Goal: Task Accomplishment & Management: Manage account settings

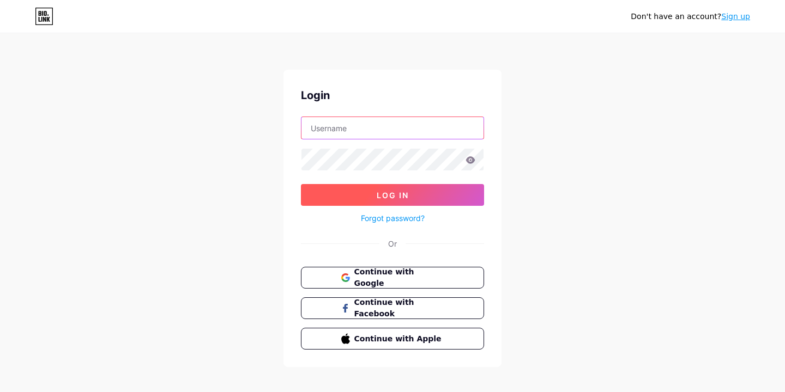
type input "[EMAIL_ADDRESS][DOMAIN_NAME]"
click at [367, 191] on button "Log In" at bounding box center [392, 195] width 183 height 22
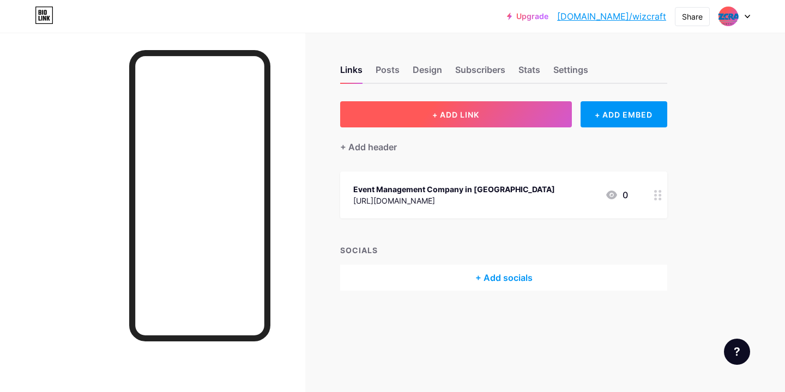
click at [426, 110] on button "+ ADD LINK" at bounding box center [456, 114] width 232 height 26
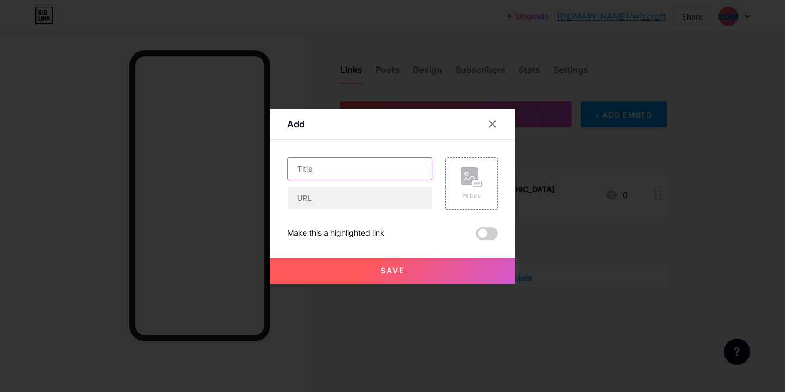
click at [330, 167] on input "text" at bounding box center [360, 169] width 144 height 22
click at [326, 161] on input "text" at bounding box center [360, 169] width 144 height 22
click at [321, 205] on input "text" at bounding box center [360, 198] width 144 height 22
paste input "[URL][DOMAIN_NAME]"
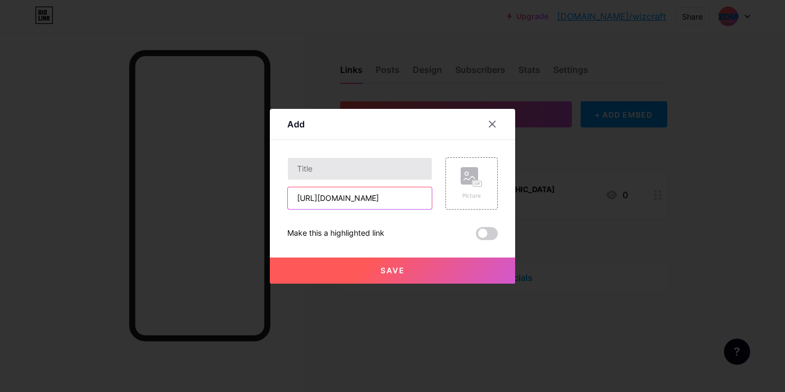
type input "[URL][DOMAIN_NAME]"
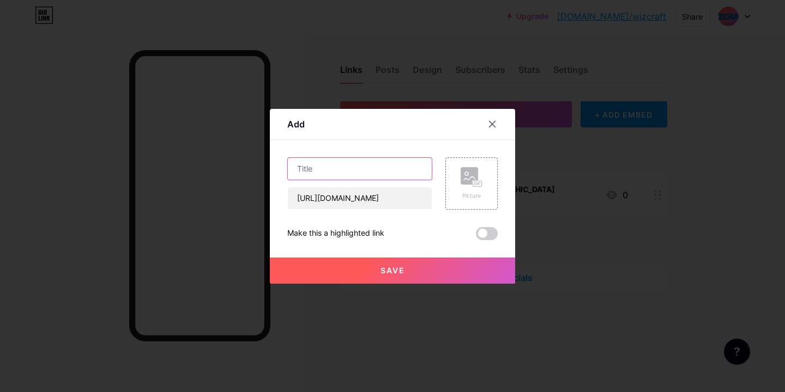
click at [312, 169] on input "text" at bounding box center [360, 169] width 144 height 22
paste input "event management agency in [GEOGRAPHIC_DATA]"
type input "Event Management Agency in [GEOGRAPHIC_DATA]"
click at [473, 182] on rect at bounding box center [477, 183] width 9 height 5
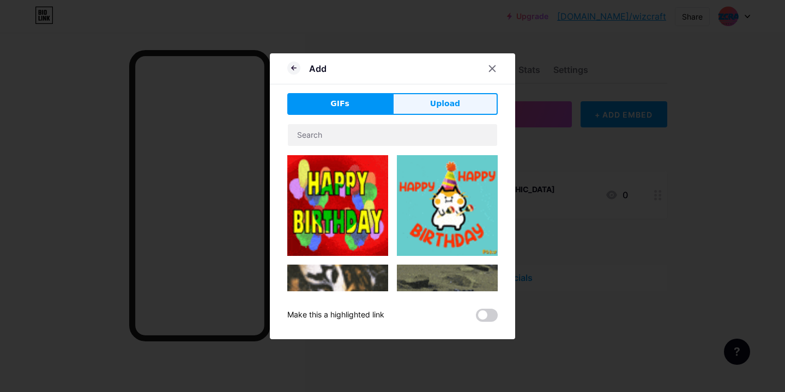
click at [458, 98] on span "Upload" at bounding box center [445, 103] width 30 height 11
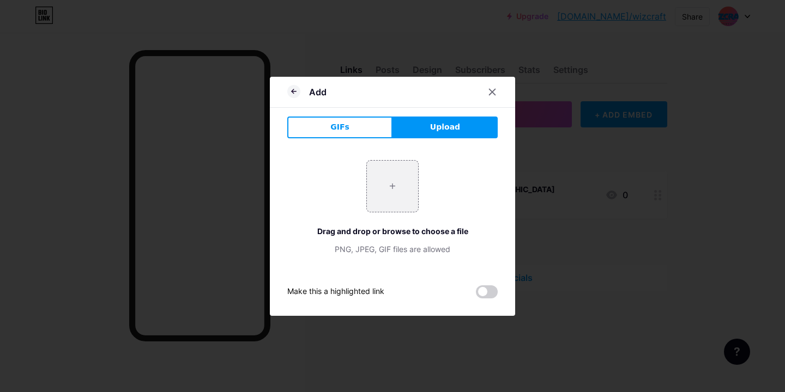
click at [380, 216] on div "+ Drag and drop or browse to choose a file PNG, JPEG, GIF files are allowed" at bounding box center [392, 207] width 210 height 95
click at [389, 190] on input "file" at bounding box center [392, 186] width 51 height 51
type input "C:\fakepath\prana logo.avif"
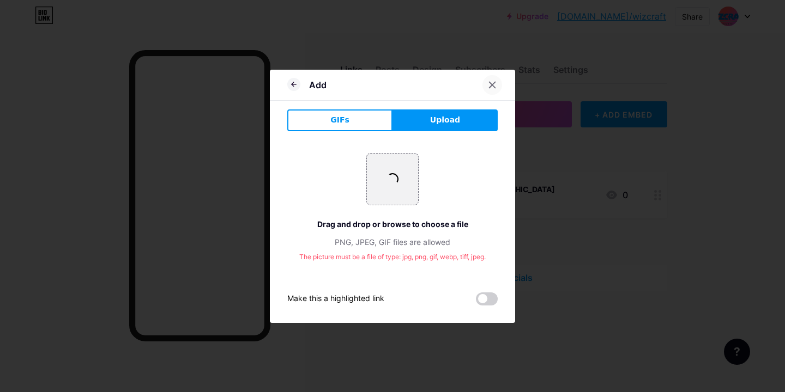
click at [491, 77] on div at bounding box center [492, 85] width 20 height 20
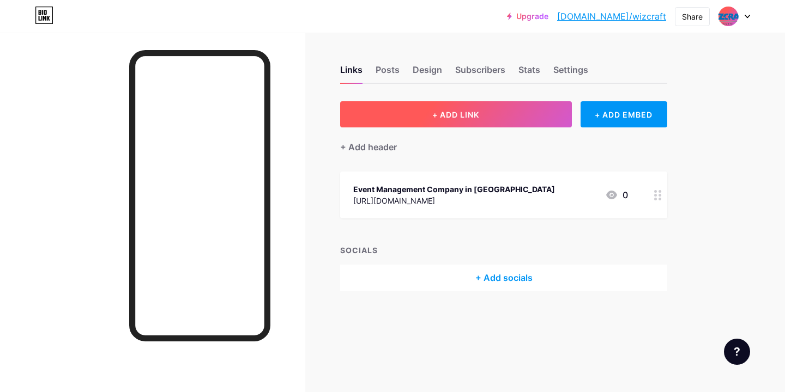
click at [472, 103] on button "+ ADD LINK" at bounding box center [456, 114] width 232 height 26
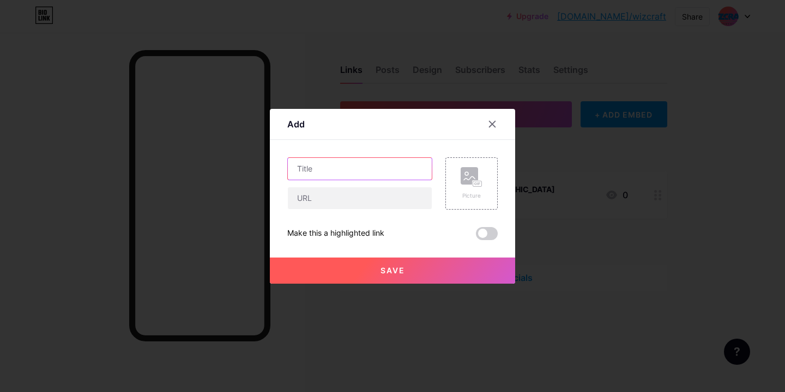
click at [352, 177] on input "text" at bounding box center [360, 169] width 144 height 22
paste input "event management agency in [GEOGRAPHIC_DATA]"
type input "Event Management Agency in [GEOGRAPHIC_DATA]"
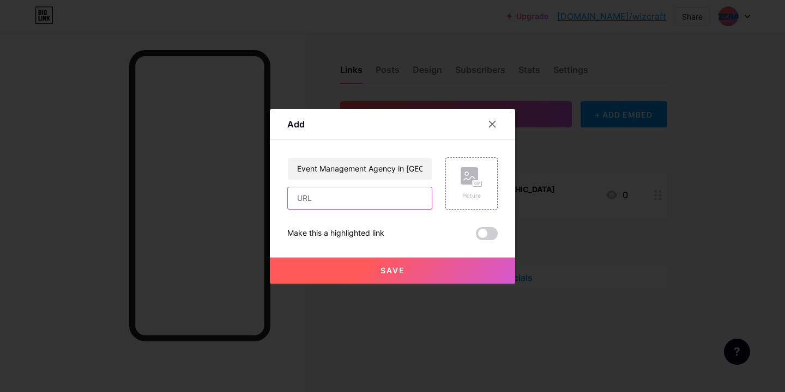
click at [312, 193] on input "text" at bounding box center [360, 198] width 144 height 22
type input "[URL][DOMAIN_NAME]"
click at [383, 277] on button "Save" at bounding box center [392, 271] width 245 height 26
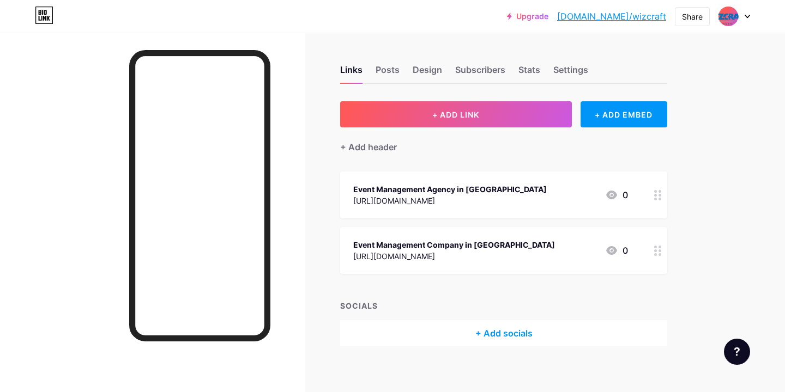
click at [645, 14] on link "[DOMAIN_NAME]/wizcraft" at bounding box center [611, 16] width 109 height 13
